Goal: Task Accomplishment & Management: Manage account settings

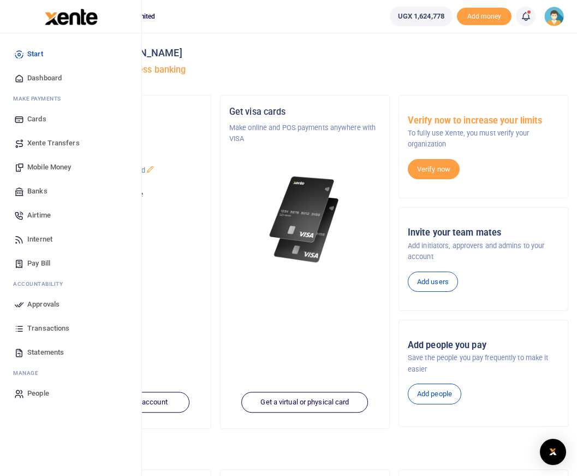
click at [35, 303] on span "Approvals" at bounding box center [43, 304] width 32 height 11
click at [52, 167] on span "Mobile Money" at bounding box center [49, 167] width 44 height 11
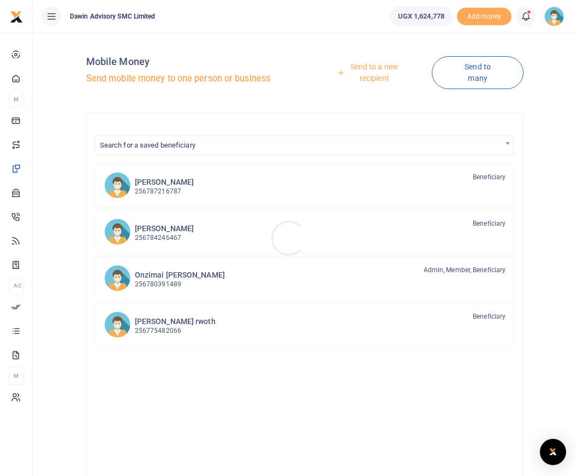
click at [374, 76] on div at bounding box center [288, 238] width 577 height 476
click at [376, 79] on link "Send to a new recipient" at bounding box center [370, 72] width 123 height 31
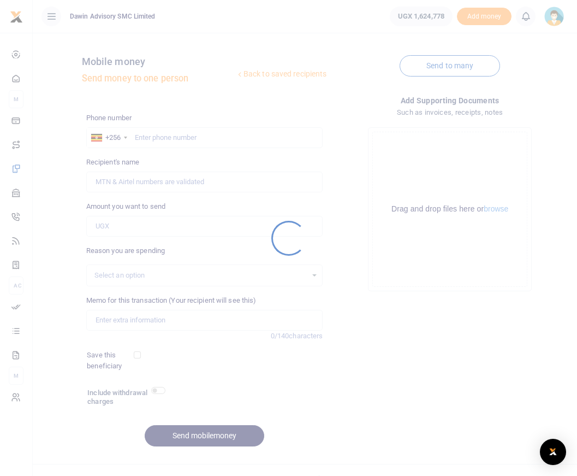
click at [146, 138] on div at bounding box center [288, 238] width 577 height 476
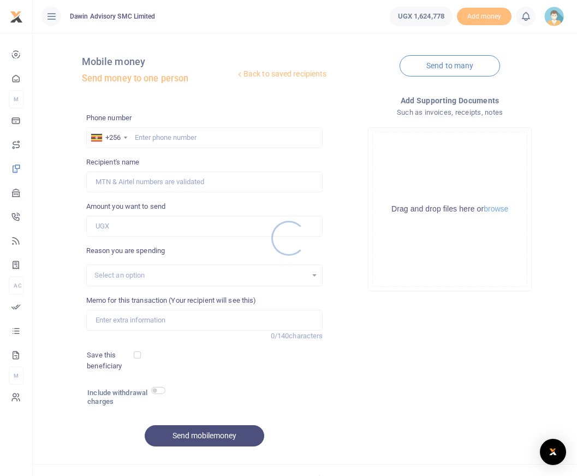
click at [148, 139] on div at bounding box center [288, 238] width 577 height 476
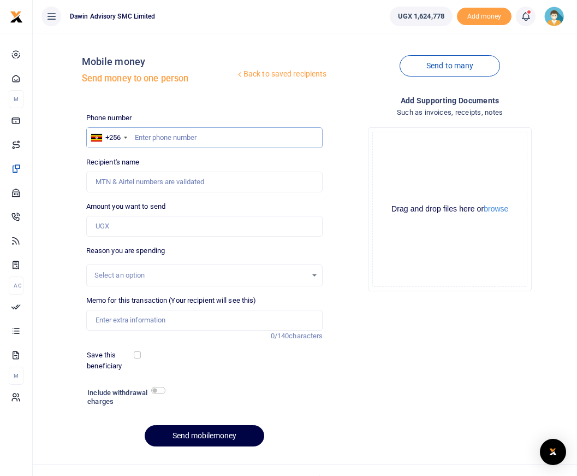
click at [138, 136] on input "text" at bounding box center [204, 137] width 237 height 21
drag, startPoint x: 172, startPoint y: 140, endPoint x: 131, endPoint y: 136, distance: 41.7
click at [131, 136] on div "+256 Uganda +256 457500" at bounding box center [204, 137] width 237 height 21
type input "457500"
click at [110, 233] on input "Amount you want to send" at bounding box center [204, 226] width 237 height 21
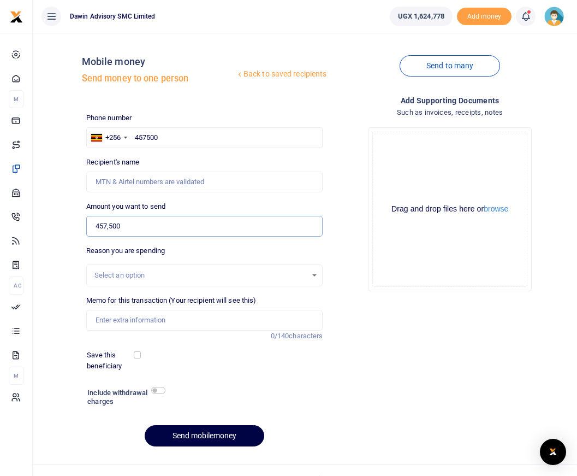
type input "457,500"
click at [160, 132] on input "457500" at bounding box center [204, 137] width 237 height 21
drag, startPoint x: 168, startPoint y: 139, endPoint x: 139, endPoint y: 138, distance: 29.5
click at [140, 138] on input "457500" at bounding box center [204, 137] width 237 height 21
click at [136, 138] on input "457500" at bounding box center [204, 137] width 237 height 21
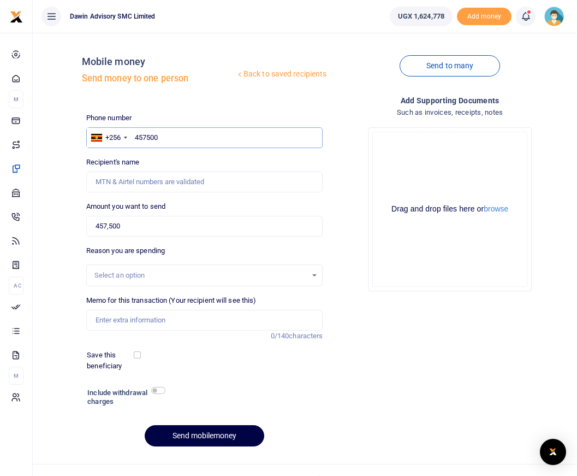
drag, startPoint x: 134, startPoint y: 139, endPoint x: 167, endPoint y: 139, distance: 32.8
click at [167, 139] on input "457500" at bounding box center [204, 137] width 237 height 21
type input "0702219401"
click at [155, 278] on div "Select an option" at bounding box center [201, 275] width 213 height 11
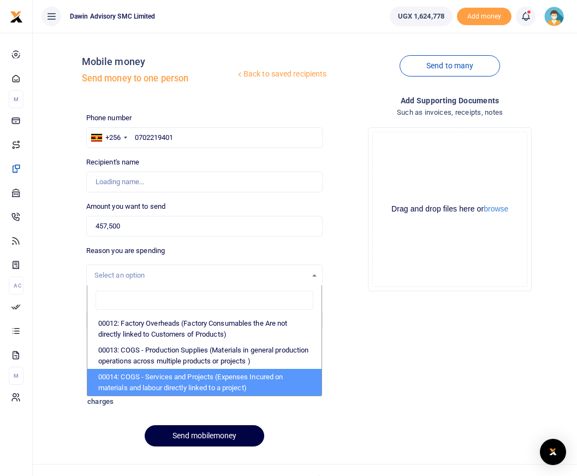
click at [158, 386] on li "00014: COGS - Services and Projects (Expenses Incured on materials and labour d…" at bounding box center [204, 382] width 235 height 27
select select "5381"
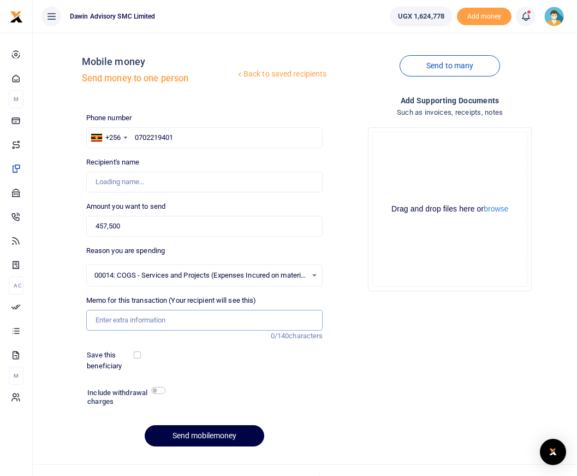
click at [135, 328] on input "Memo for this transaction (Your recipient will see this)" at bounding box center [204, 320] width 237 height 21
type input "Abel Balikowa"
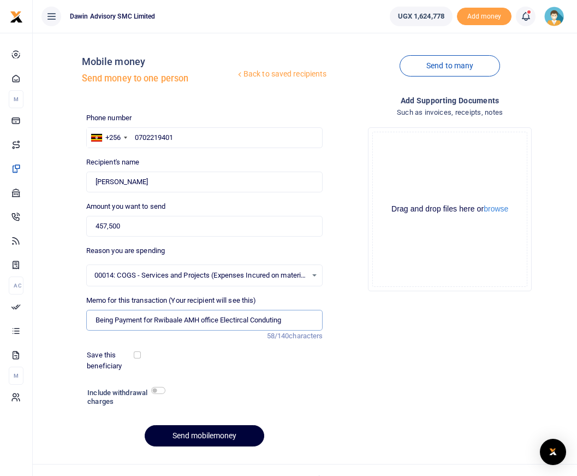
type input "Being Payment for Rwibaale AMH office Electircal Conduting"
click at [173, 435] on button "Send mobilemoney" at bounding box center [205, 435] width 120 height 21
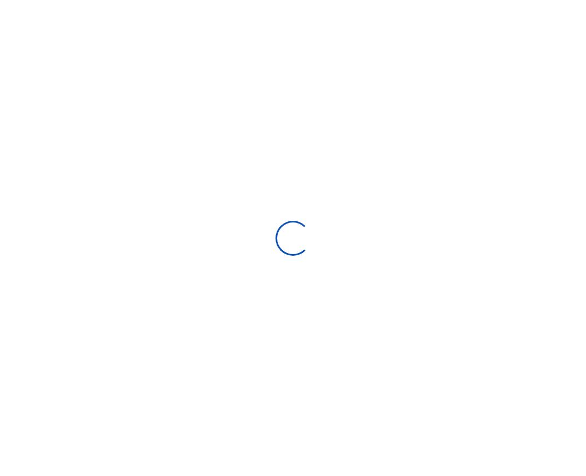
select select "Loading bundles"
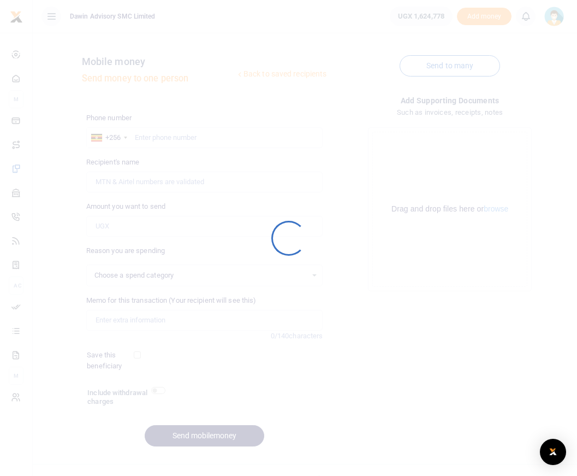
select select
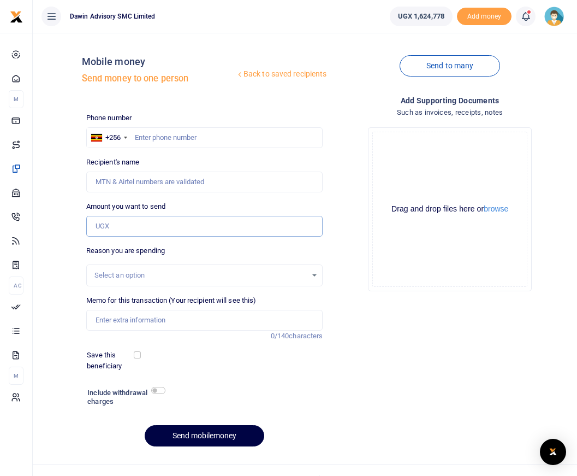
click at [124, 224] on input "Amount you want to send" at bounding box center [204, 226] width 237 height 21
type input "727,500"
click at [140, 145] on input "text" at bounding box center [204, 137] width 237 height 21
type input "0751877437"
type input "Stephen Batte"
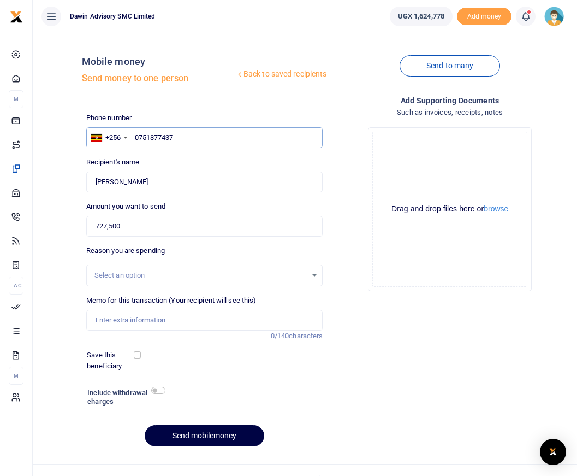
type input "0751877437"
click at [123, 276] on div "Select an option" at bounding box center [201, 275] width 213 height 11
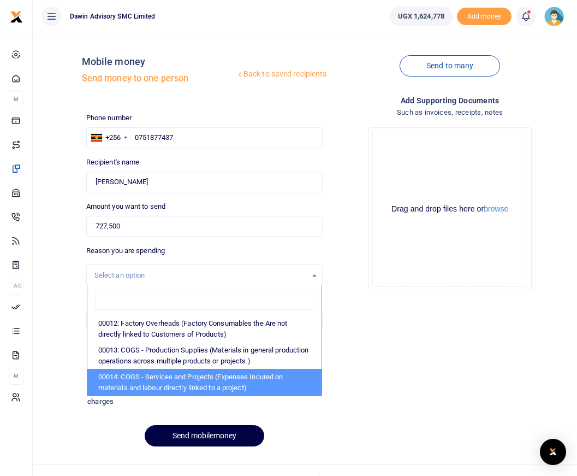
click at [130, 379] on li "00014: COGS - Services and Projects (Expenses Incured on materials and labour d…" at bounding box center [204, 382] width 235 height 27
select select "5381"
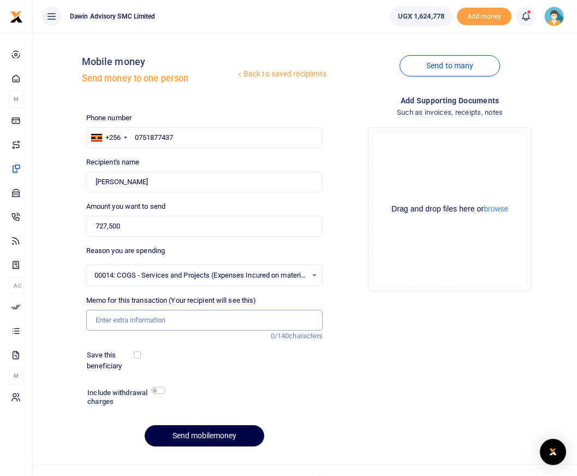
click at [122, 321] on input "Memo for this transaction (Your recipient will see this)" at bounding box center [204, 320] width 237 height 21
type input "Being payment for Mechnical Works at Rwibaale Hospital"
click at [182, 432] on button "Send mobilemoney" at bounding box center [205, 435] width 120 height 21
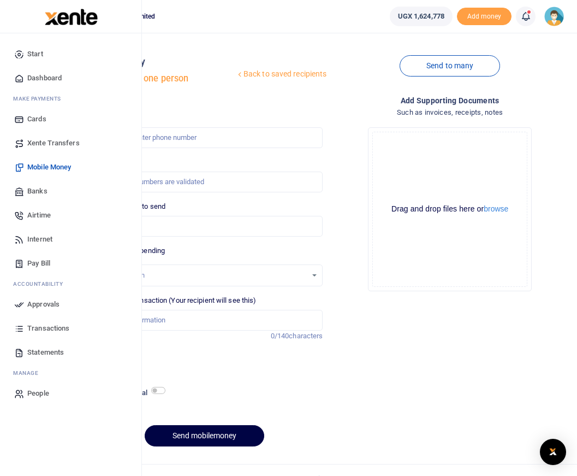
click at [39, 303] on span "Approvals" at bounding box center [43, 304] width 32 height 11
click at [43, 304] on span "Approvals" at bounding box center [43, 304] width 32 height 11
click at [45, 303] on span "Approvals" at bounding box center [43, 304] width 32 height 11
click at [44, 304] on span "Approvals" at bounding box center [43, 304] width 32 height 11
click at [43, 79] on span "Dashboard" at bounding box center [44, 78] width 34 height 11
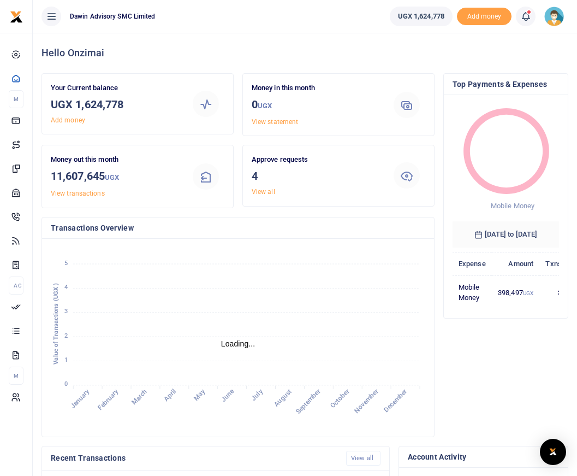
scroll to position [9, 9]
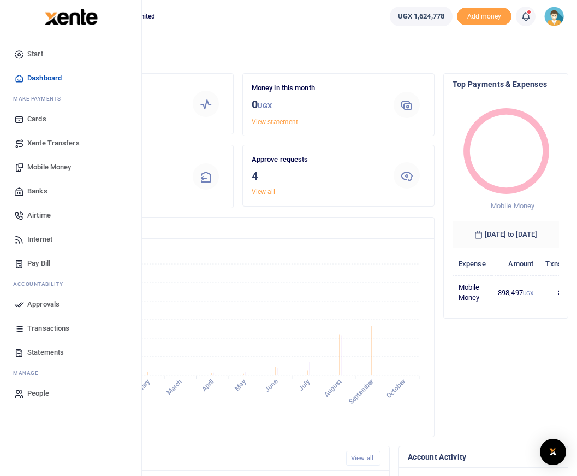
click at [42, 304] on span "Approvals" at bounding box center [43, 304] width 32 height 11
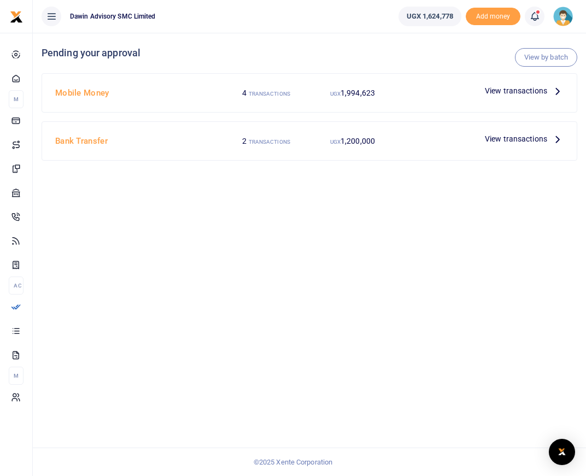
click at [502, 90] on span "View transactions" at bounding box center [516, 91] width 62 height 12
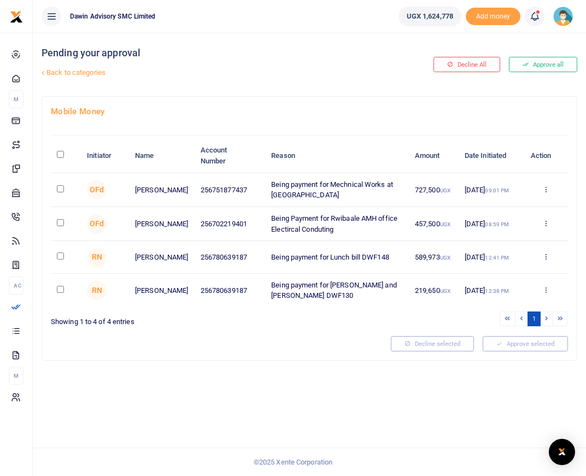
click at [60, 190] on input "checkbox" at bounding box center [60, 188] width 7 height 7
checkbox input "true"
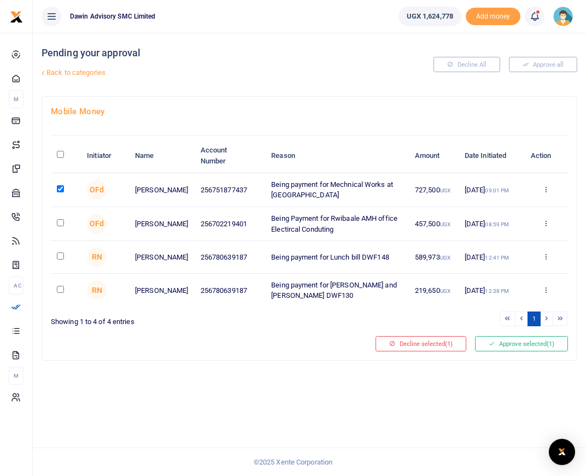
click at [62, 222] on input "checkbox" at bounding box center [60, 222] width 7 height 7
checkbox input "true"
click at [505, 347] on button "Approve selected (2)" at bounding box center [521, 343] width 93 height 15
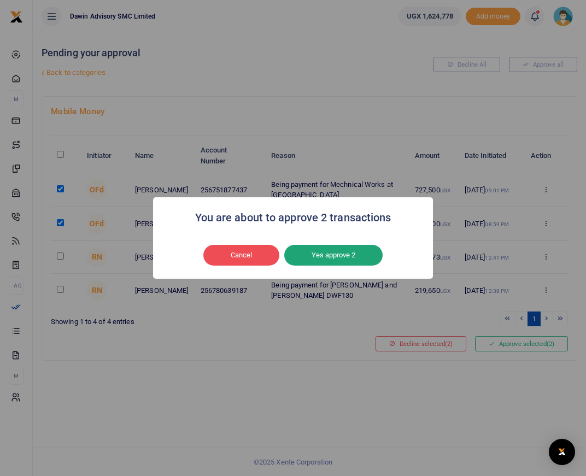
click at [343, 251] on button "Yes approve 2" at bounding box center [333, 255] width 98 height 21
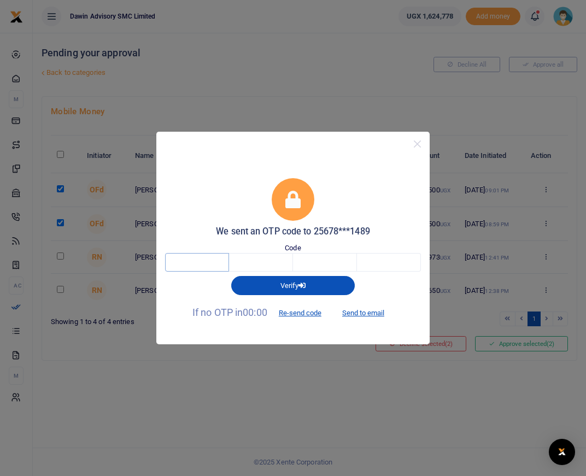
click at [197, 261] on input "text" at bounding box center [197, 262] width 64 height 19
type input "2"
type input "5"
type input "3"
type input "1"
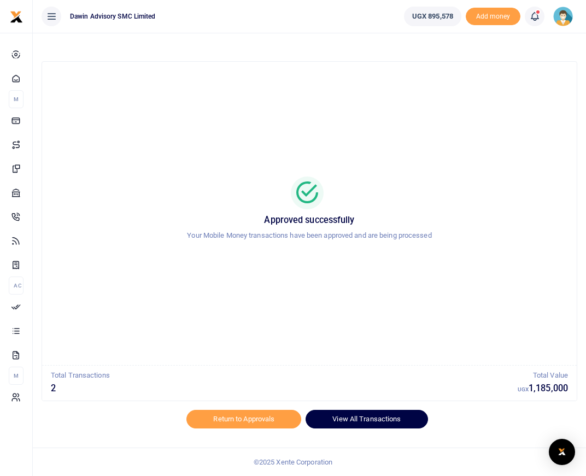
click at [370, 424] on link "View All Transactions" at bounding box center [366, 419] width 122 height 19
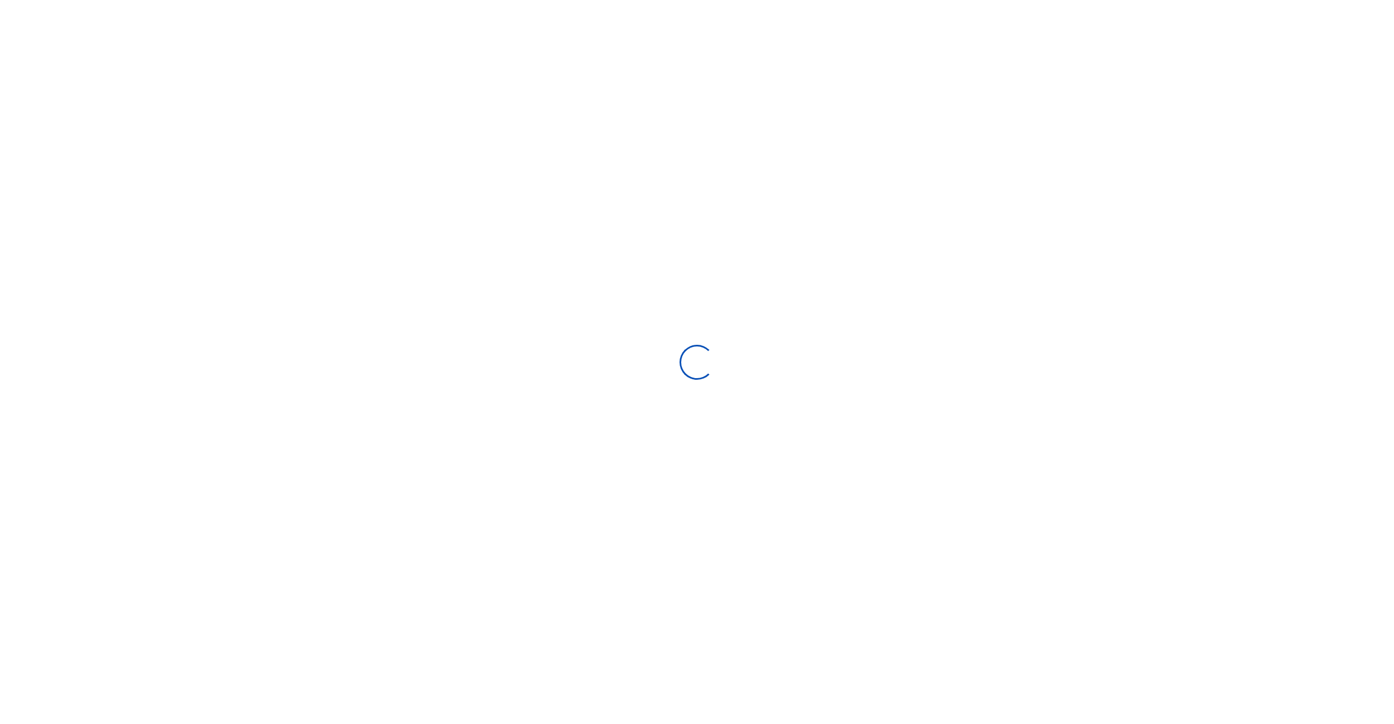
type input "[DATE] - [DATE]"
select select
